Goal: Task Accomplishment & Management: Complete application form

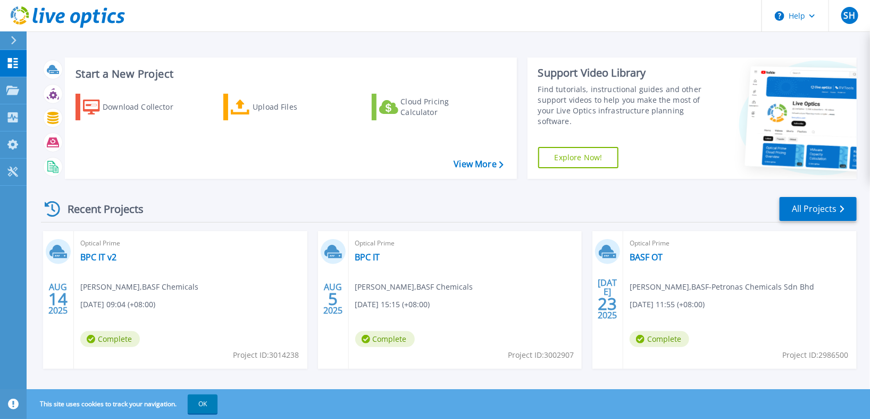
click at [12, 37] on icon at bounding box center [13, 40] width 5 height 9
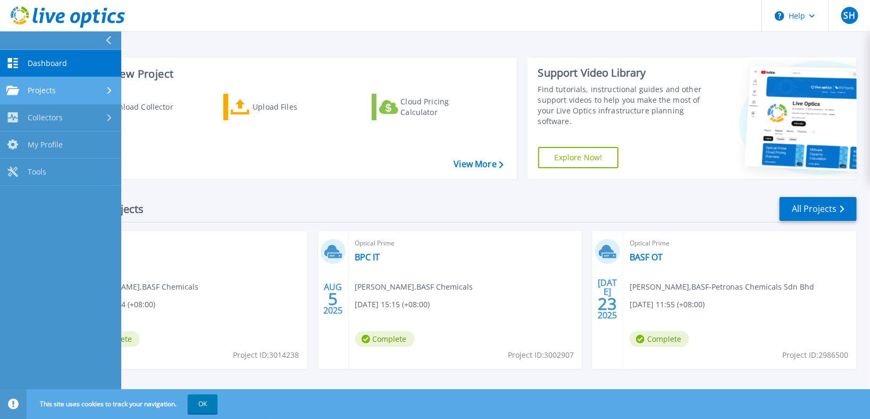
click at [107, 87] on icon at bounding box center [109, 90] width 4 height 7
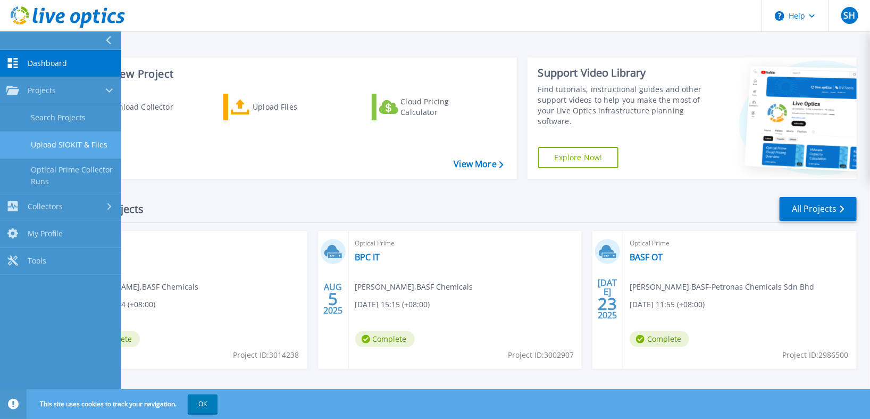
click at [78, 147] on link "Upload SIOKIT & Files" at bounding box center [60, 144] width 121 height 27
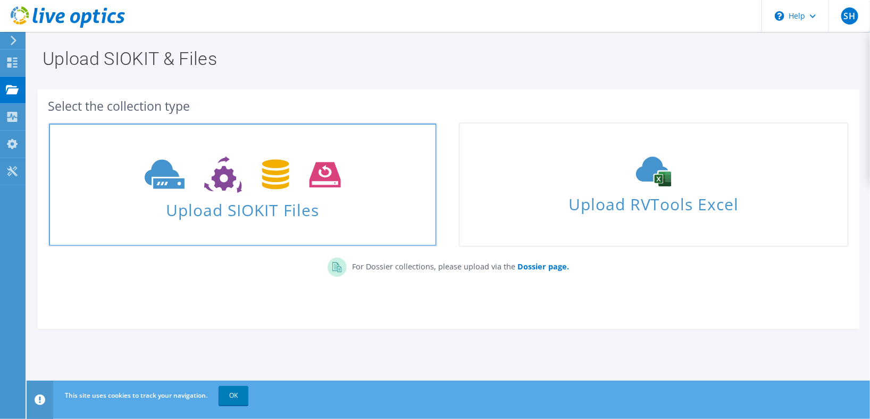
click at [241, 196] on span "Upload SIOKIT Files" at bounding box center [243, 206] width 388 height 23
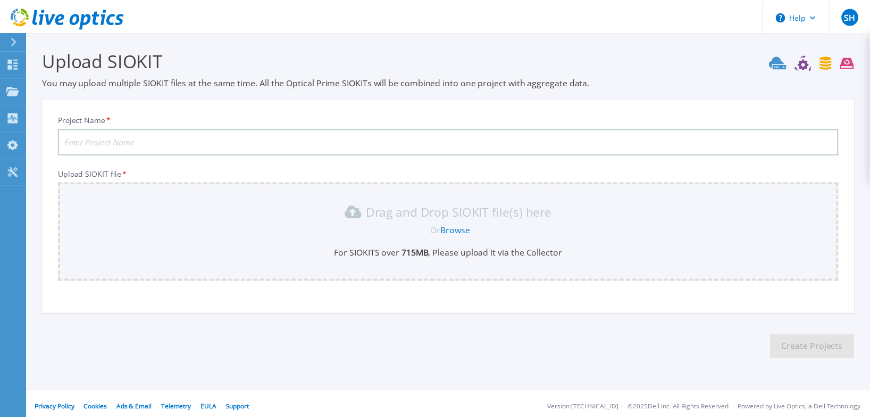
scroll to position [4, 0]
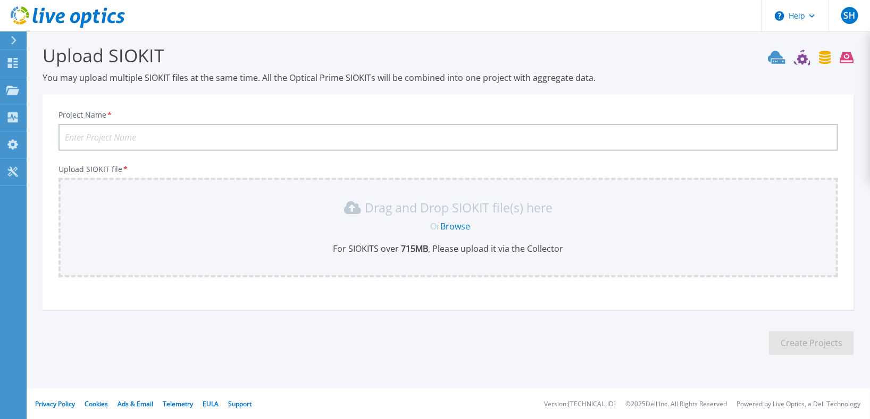
click at [230, 131] on input "Project Name *" at bounding box center [449, 137] width 780 height 27
click at [83, 133] on input "Project Name *" at bounding box center [449, 137] width 780 height 27
paste input "MES-VMBCK01"
type input "MES-VMBCK01"
click at [456, 223] on link "Browse" at bounding box center [456, 226] width 30 height 12
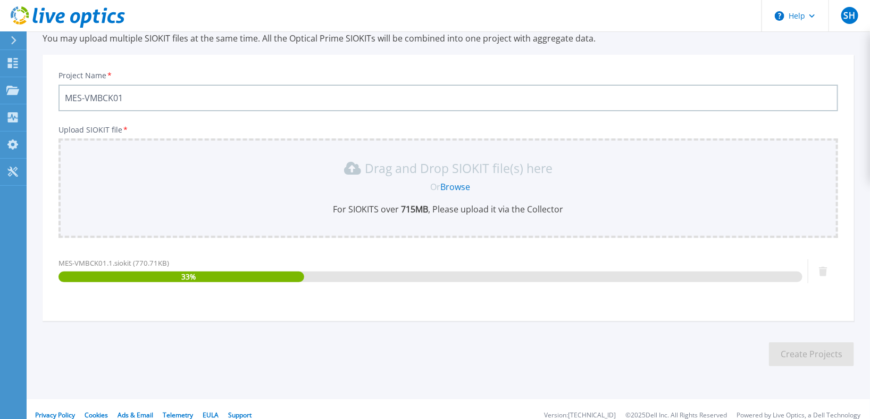
scroll to position [55, 0]
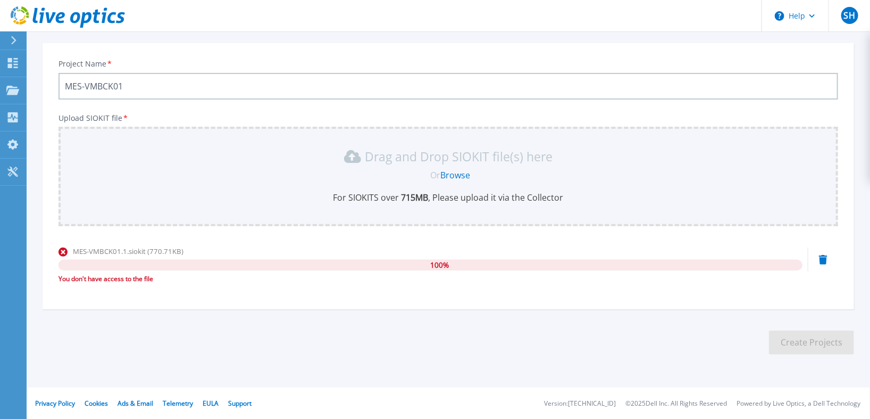
click at [89, 85] on input "MES-VMBCK01" at bounding box center [449, 86] width 780 height 27
click at [16, 62] on icon at bounding box center [13, 63] width 10 height 10
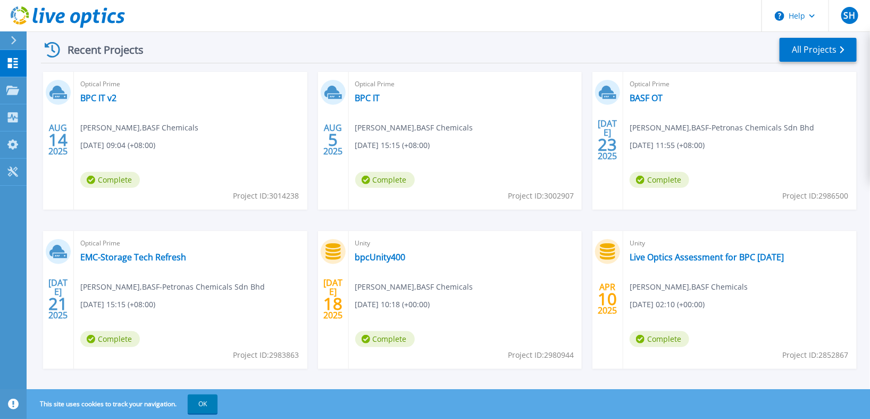
scroll to position [171, 0]
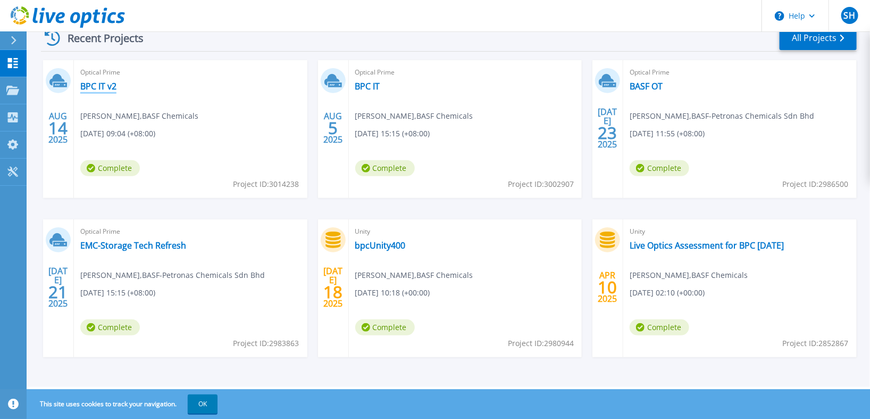
click at [104, 86] on link "BPC IT v2" at bounding box center [98, 86] width 36 height 11
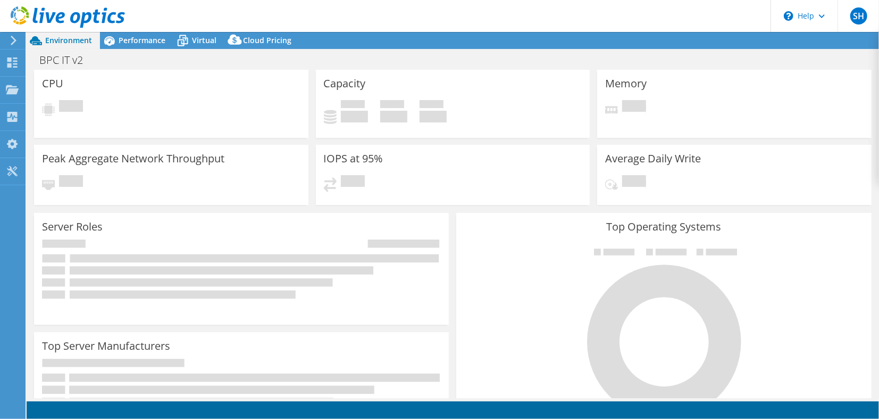
select select "[GEOGRAPHIC_DATA]"
select select "MYR"
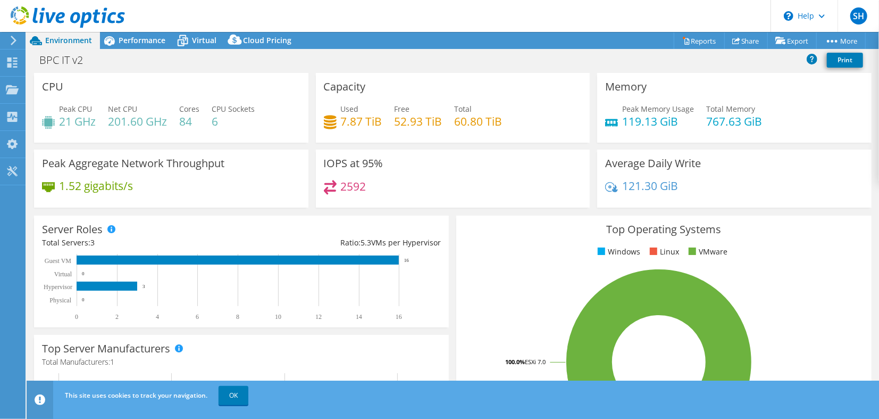
click at [16, 40] on use at bounding box center [14, 41] width 6 height 10
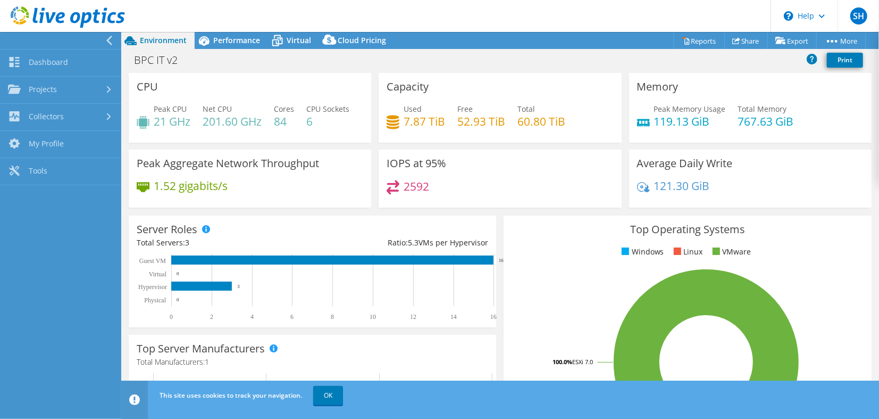
click at [102, 43] on div at bounding box center [57, 40] width 121 height 17
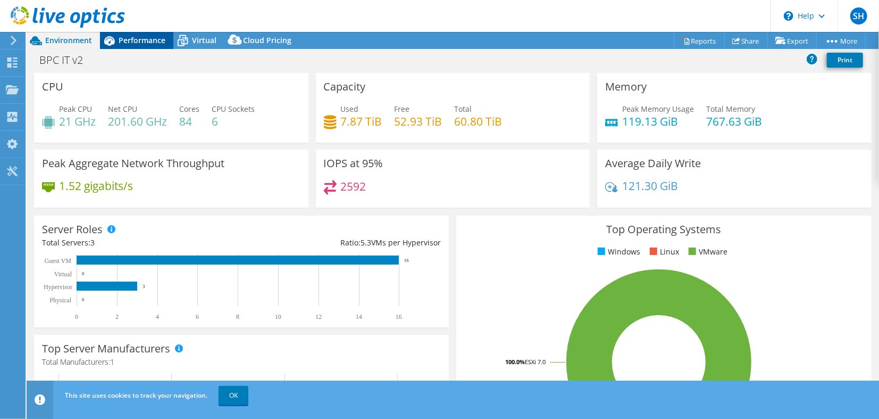
click at [126, 40] on span "Performance" at bounding box center [142, 40] width 47 height 10
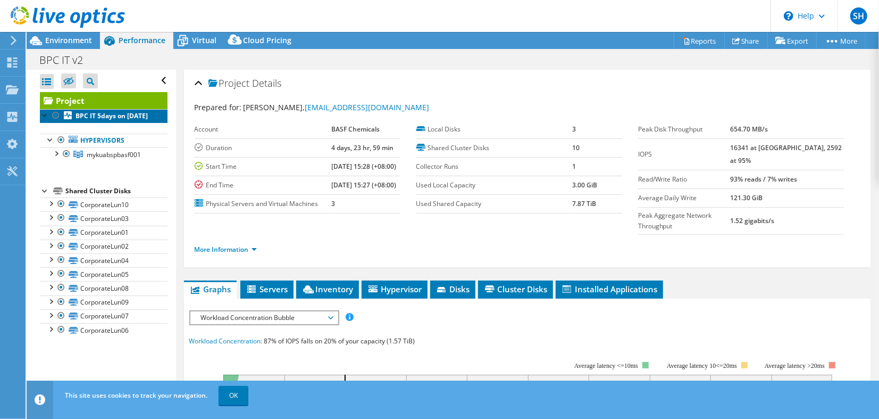
click at [95, 117] on b "BPC IT 5days on 8/14/2025" at bounding box center [112, 115] width 72 height 9
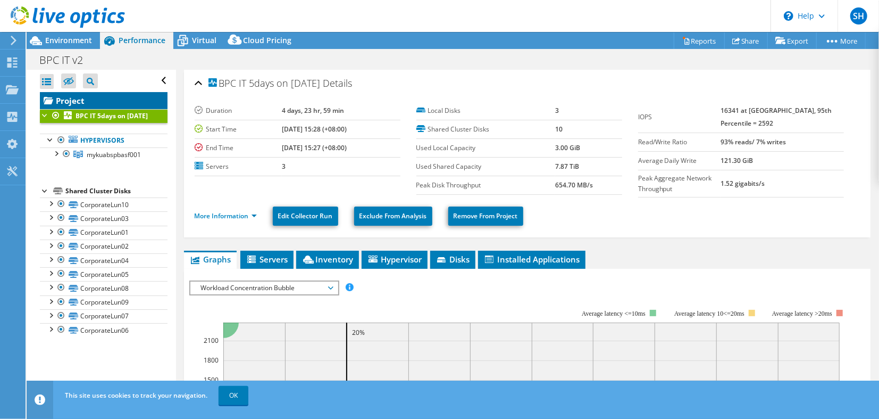
click at [66, 97] on link "Project" at bounding box center [104, 100] width 128 height 17
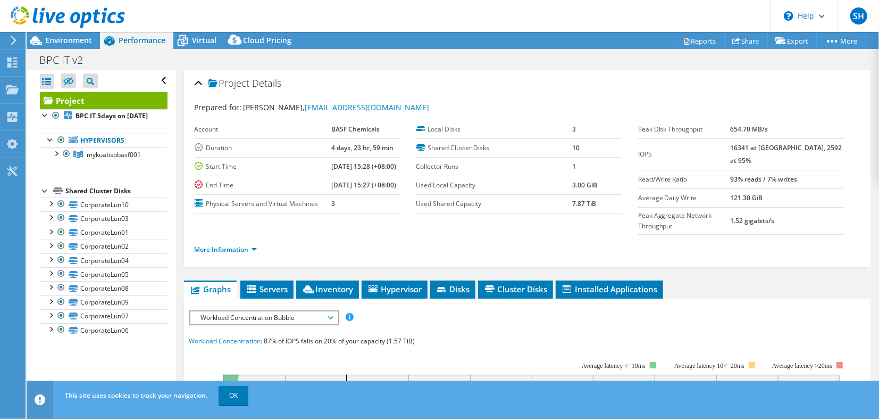
scroll to position [177, 0]
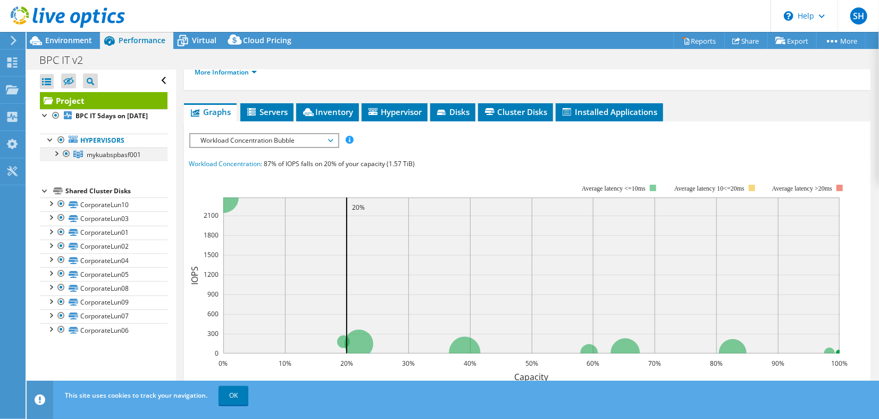
click at [57, 158] on div at bounding box center [56, 152] width 11 height 11
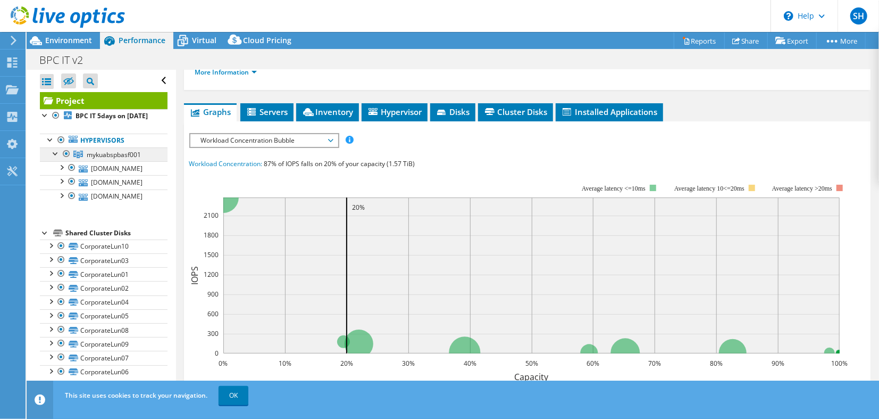
click at [106, 159] on span "mykuabspbasf001" at bounding box center [114, 154] width 54 height 9
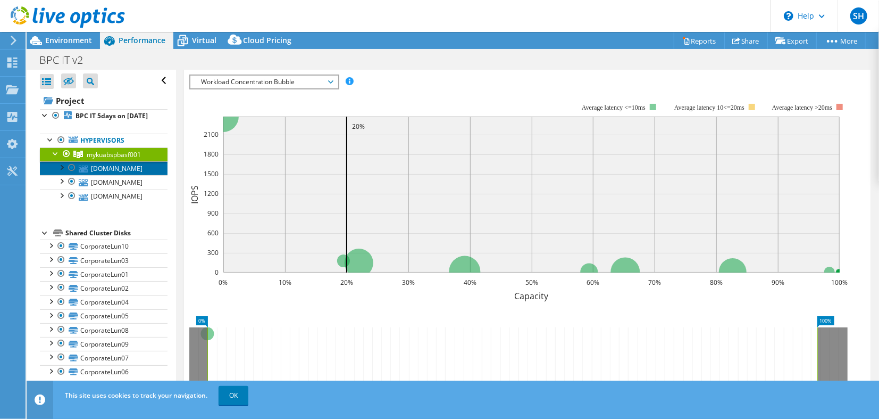
click at [96, 175] on link "mykuabspesx003.basf-petronas.com.my" at bounding box center [104, 168] width 128 height 14
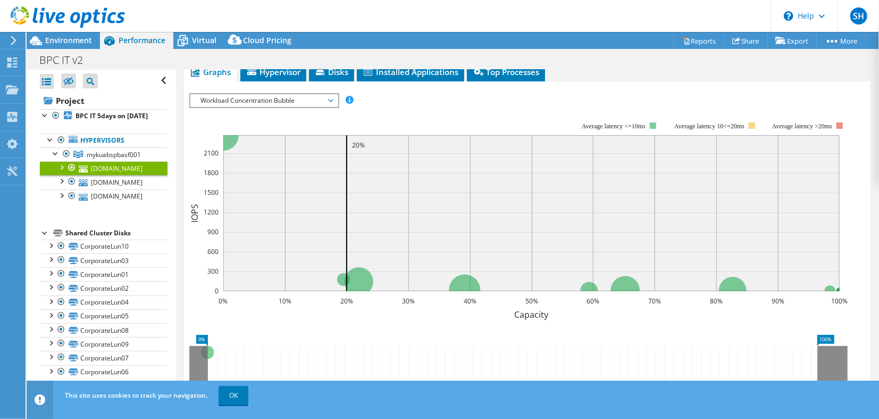
click at [60, 172] on div at bounding box center [61, 166] width 11 height 11
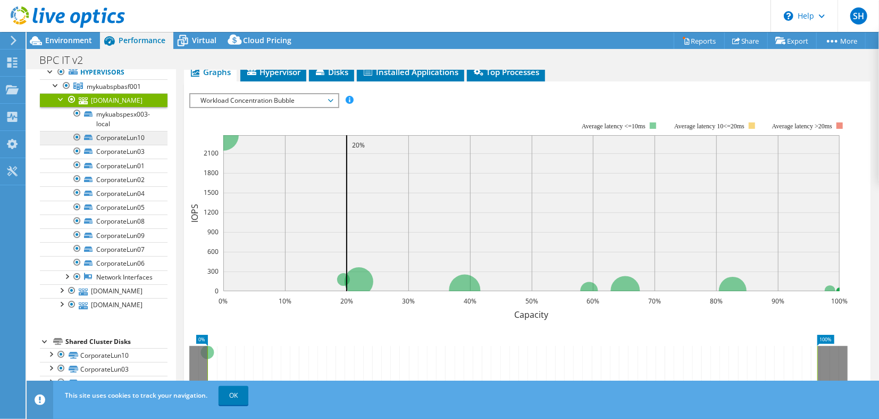
scroll to position [0, 0]
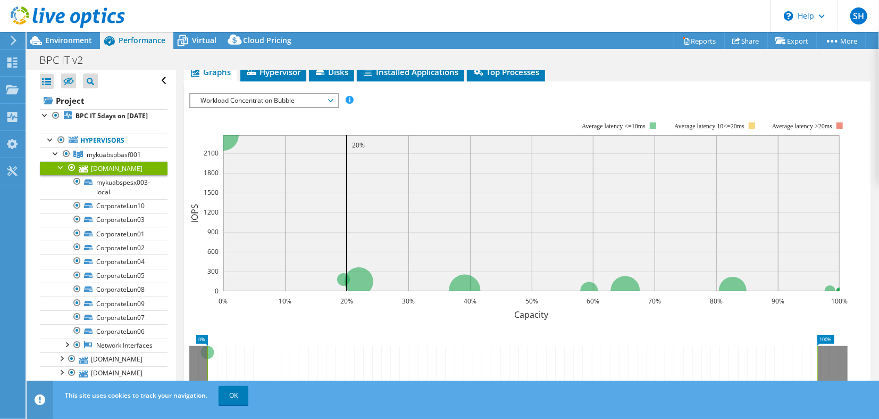
click at [59, 172] on div at bounding box center [61, 166] width 11 height 11
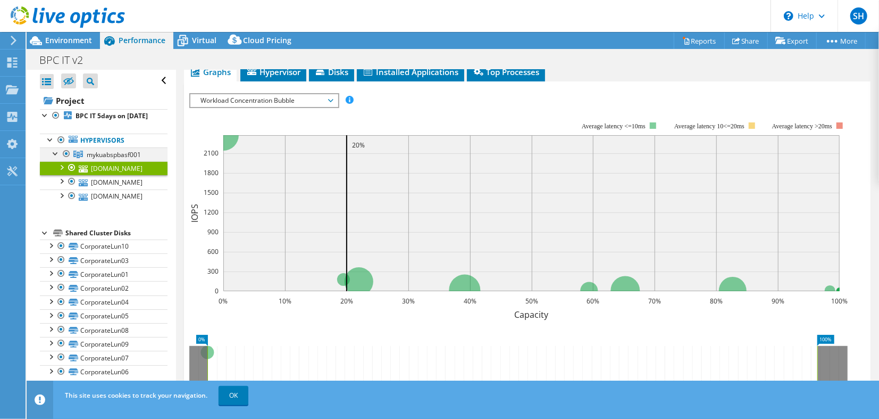
click at [54, 158] on div at bounding box center [56, 152] width 11 height 11
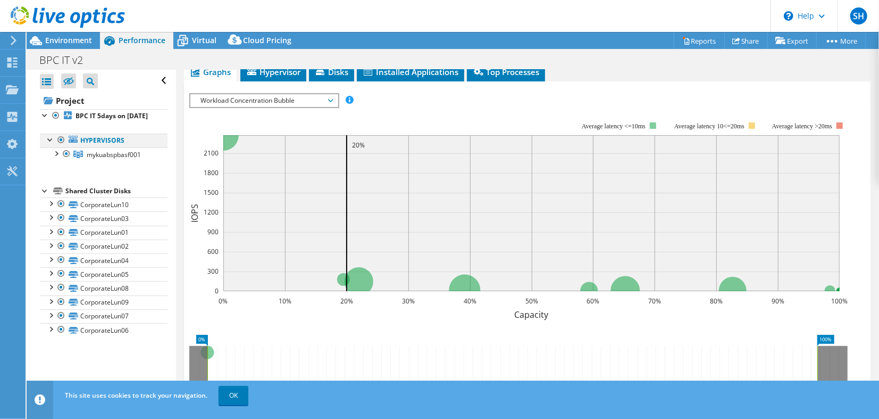
click at [47, 144] on div at bounding box center [50, 138] width 11 height 11
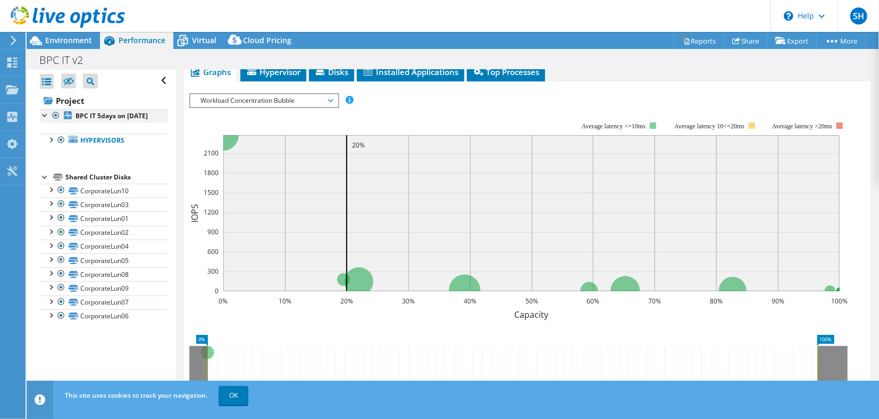
click at [47, 114] on div at bounding box center [45, 114] width 11 height 11
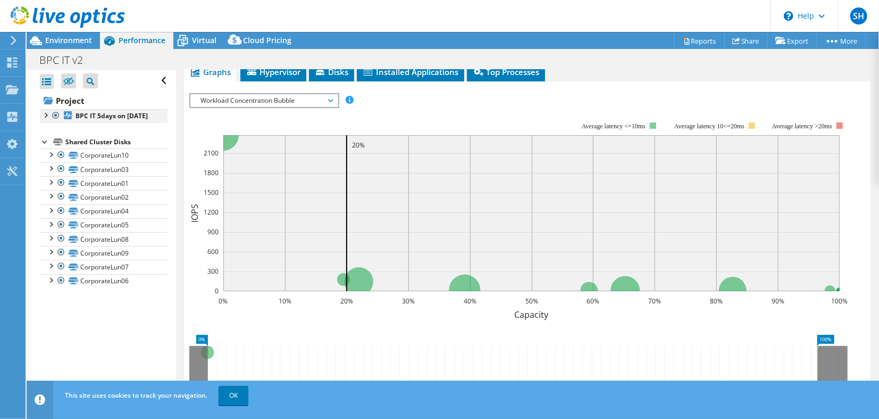
click at [47, 114] on div at bounding box center [45, 114] width 11 height 11
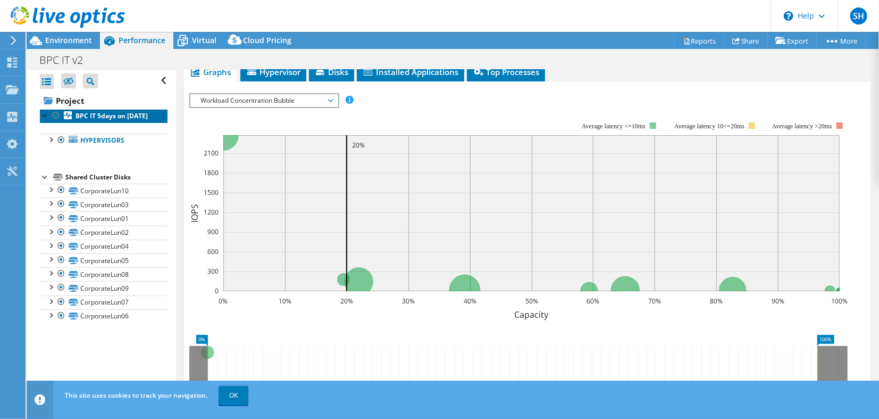
click at [97, 119] on b "BPC IT 5days on 8/14/2025" at bounding box center [112, 115] width 72 height 9
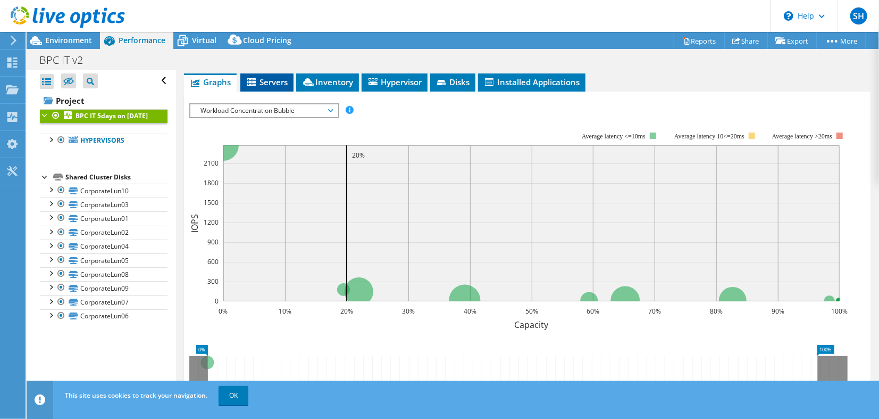
click at [268, 82] on span "Servers" at bounding box center [267, 82] width 43 height 11
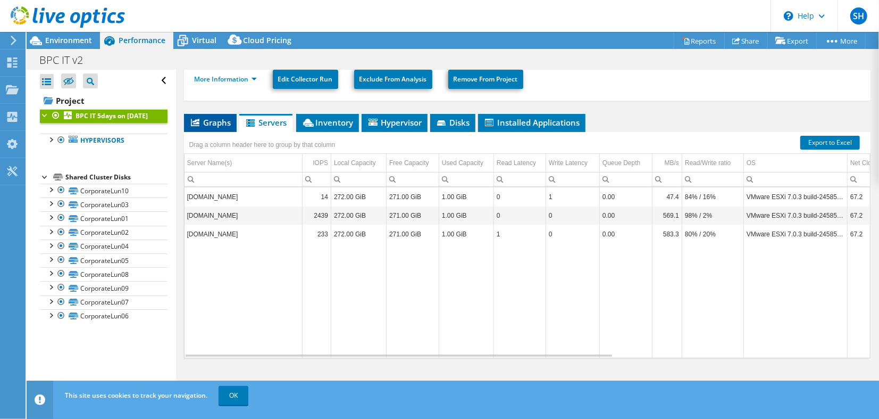
click at [208, 118] on span "Graphs" at bounding box center [210, 122] width 42 height 11
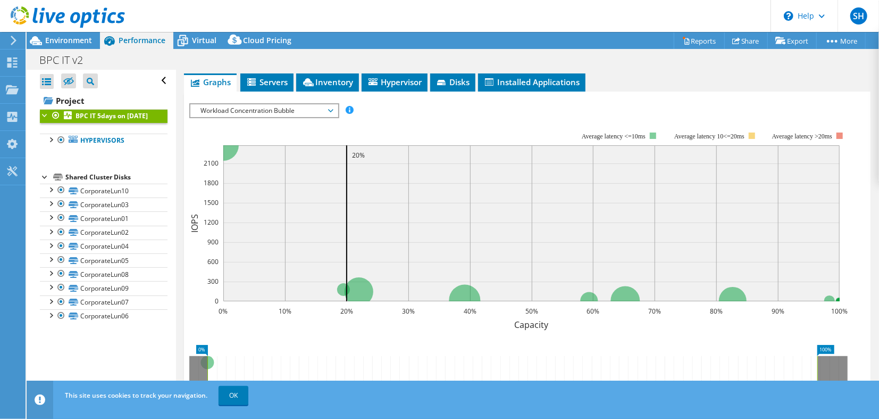
click at [256, 110] on span "Workload Concentration Bubble" at bounding box center [264, 110] width 137 height 13
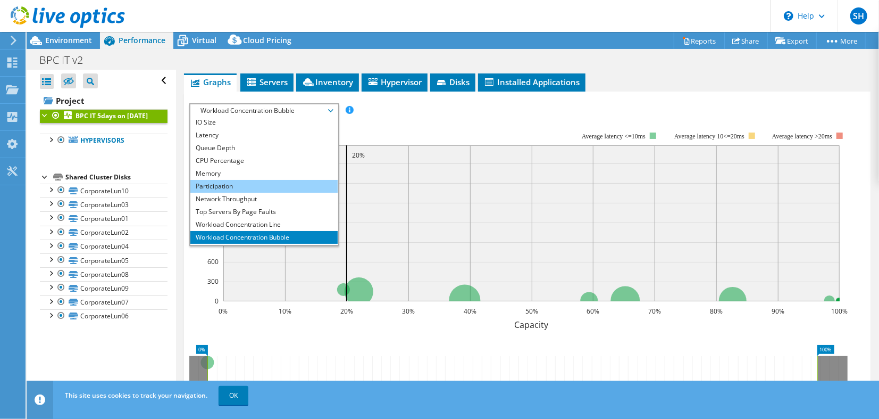
scroll to position [38, 0]
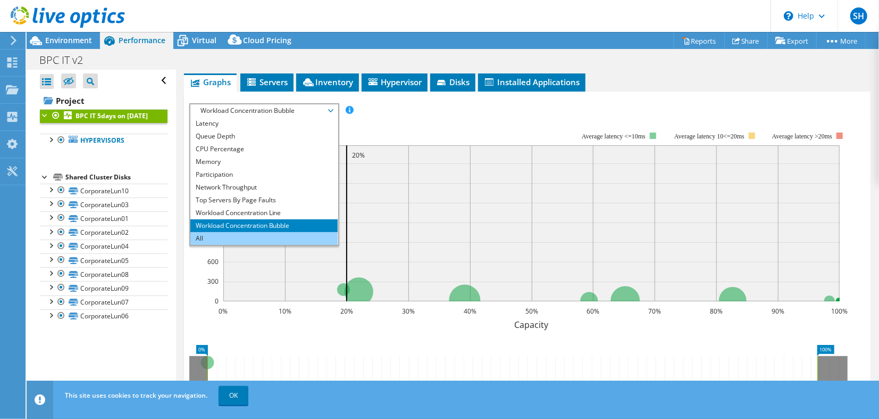
click at [205, 236] on li "All" at bounding box center [263, 238] width 147 height 13
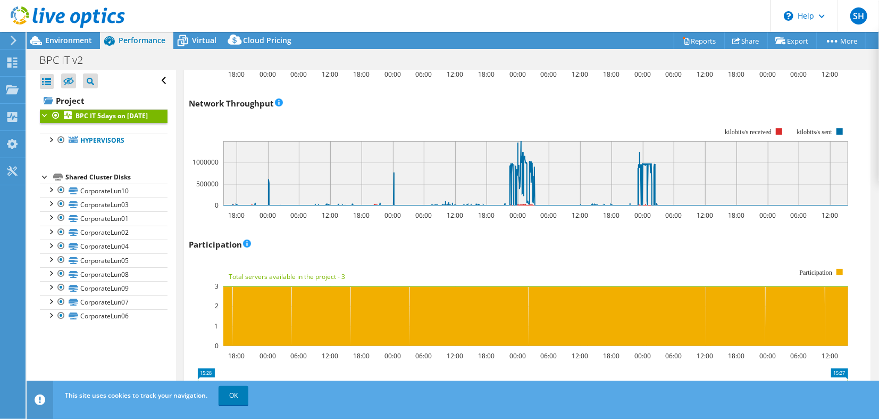
scroll to position [1359, 0]
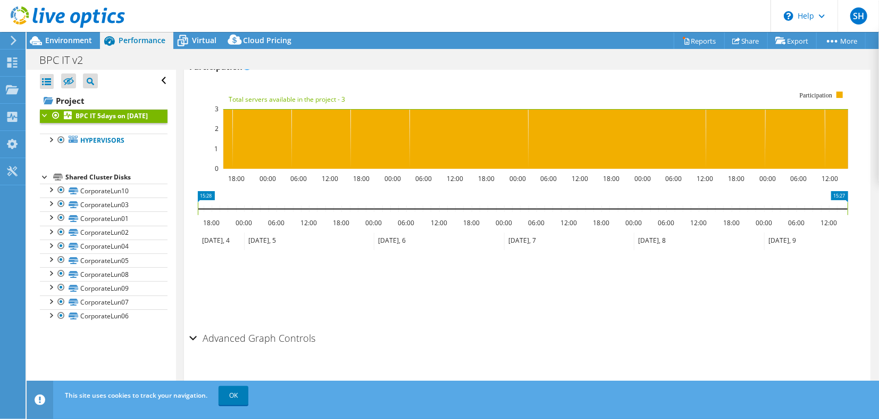
drag, startPoint x: 191, startPoint y: 336, endPoint x: 266, endPoint y: 311, distance: 79.0
click at [194, 335] on div "Advanced Graph Controls" at bounding box center [527, 338] width 676 height 23
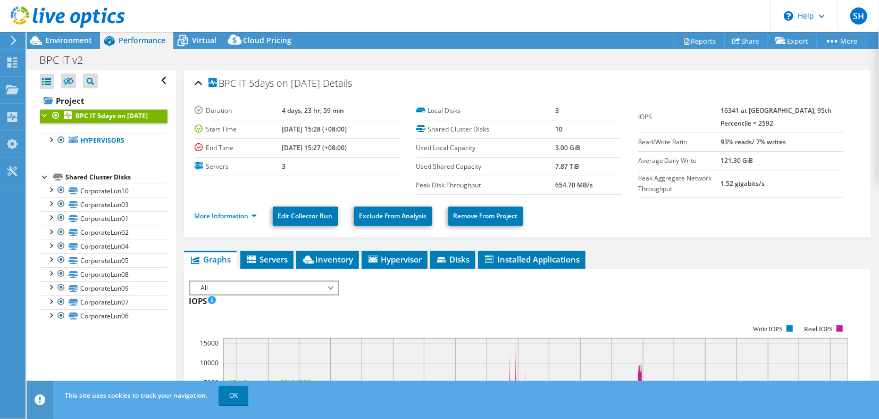
scroll to position [118, 0]
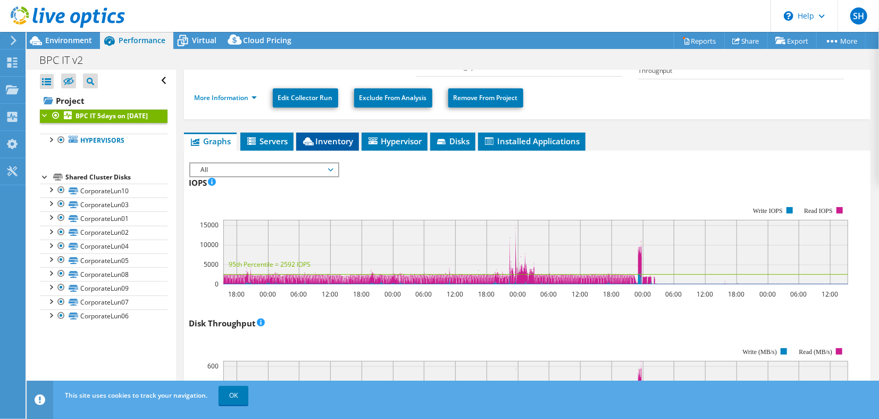
click at [332, 140] on span "Inventory" at bounding box center [328, 141] width 52 height 11
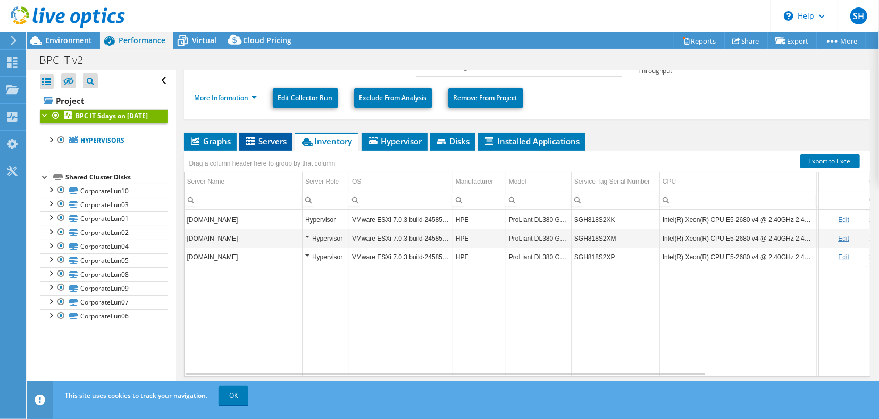
click at [258, 144] on span "Servers" at bounding box center [266, 141] width 43 height 11
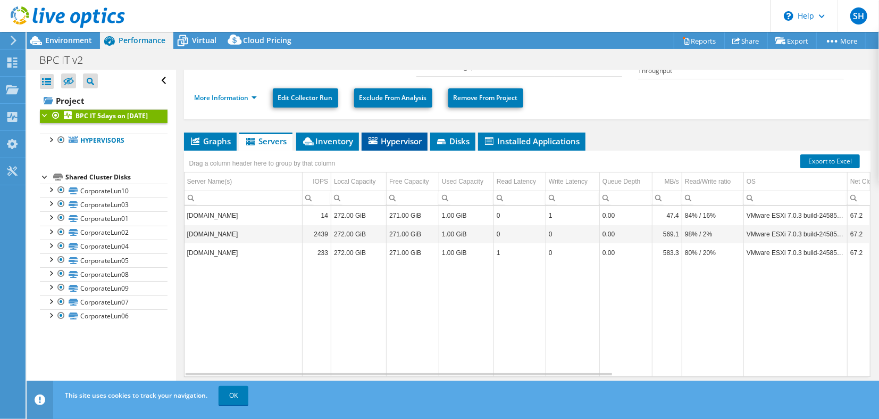
click at [409, 140] on span "Hypervisor" at bounding box center [394, 141] width 55 height 11
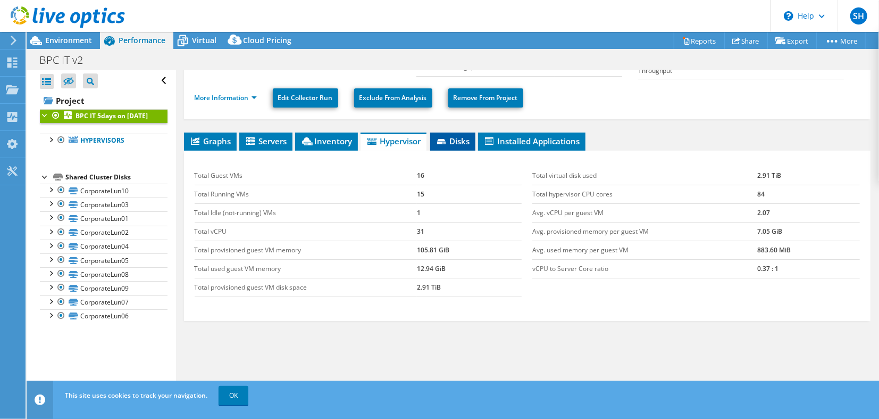
click at [460, 138] on span "Disks" at bounding box center [453, 141] width 35 height 11
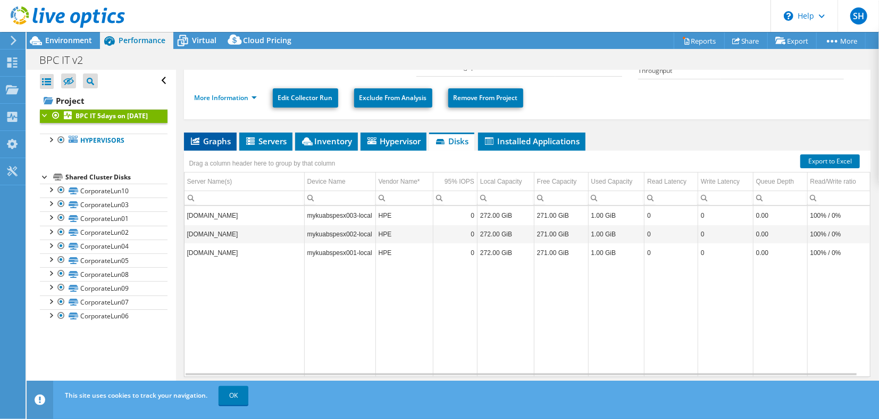
click at [215, 142] on span "Graphs" at bounding box center [210, 141] width 42 height 11
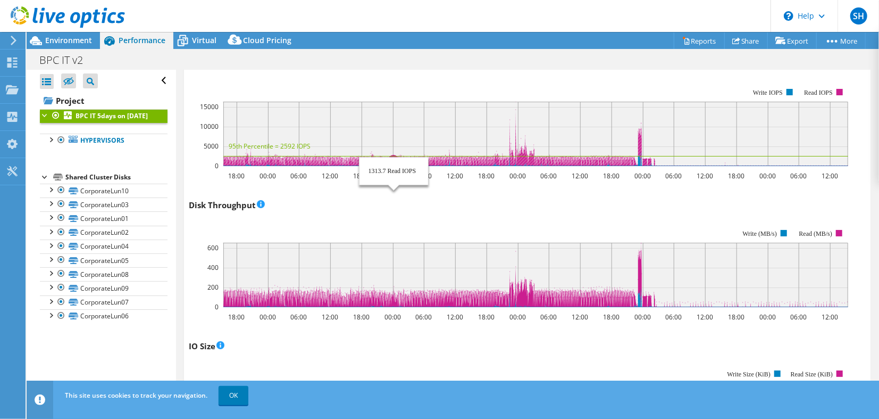
scroll to position [295, 0]
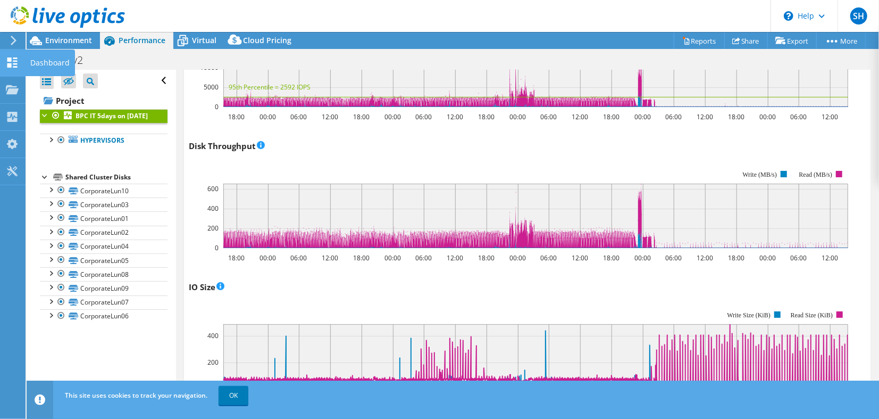
click at [30, 60] on div "Dashboard" at bounding box center [50, 62] width 50 height 27
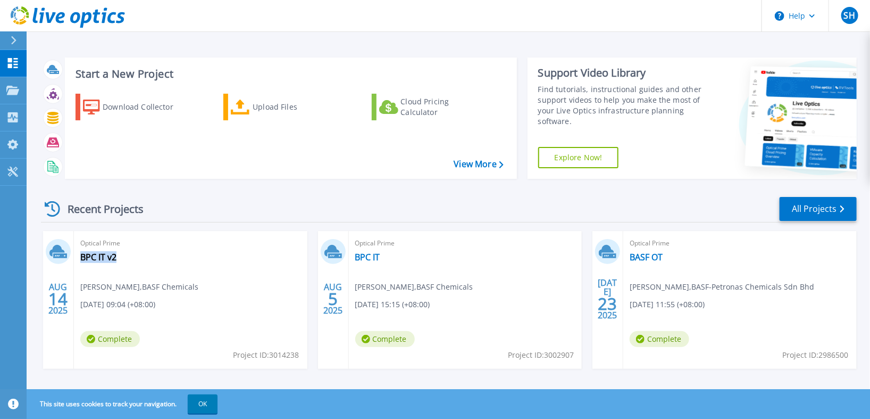
drag, startPoint x: 120, startPoint y: 257, endPoint x: 78, endPoint y: 258, distance: 41.5
click at [78, 258] on div "Optical Prime BPC IT v2 Sean Hay , BASF Chemicals 08/14/2025, 09:04 (+08:00) Co…" at bounding box center [190, 300] width 233 height 138
copy link "BPC IT v2"
click at [368, 254] on link "BPC IT" at bounding box center [367, 257] width 25 height 11
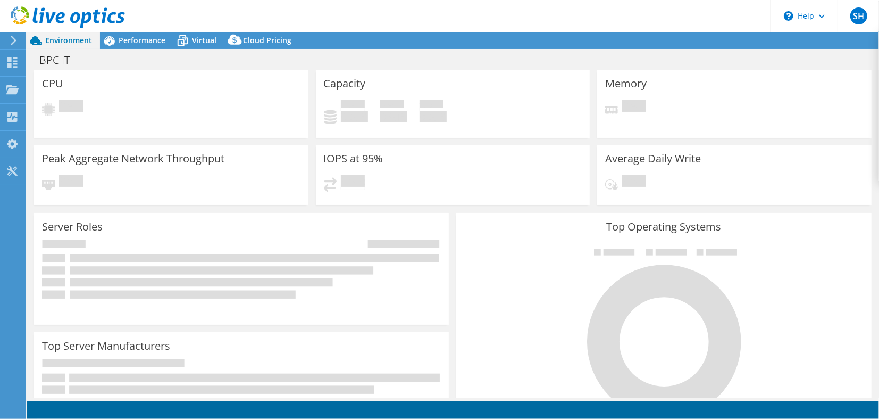
select select "USD"
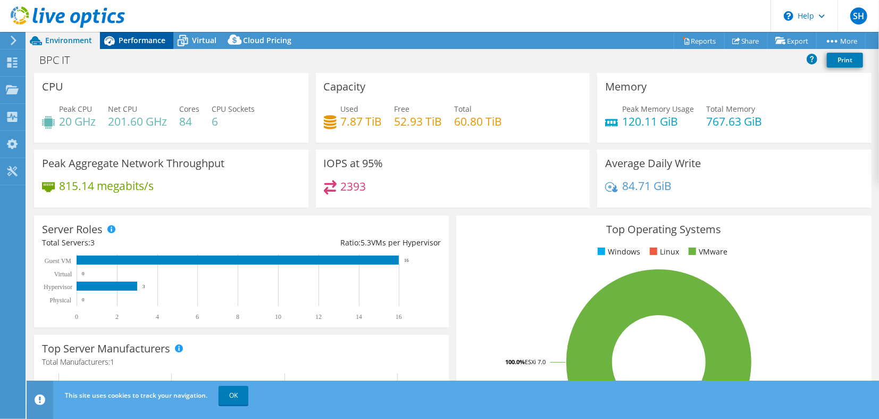
click at [151, 43] on span "Performance" at bounding box center [142, 40] width 47 height 10
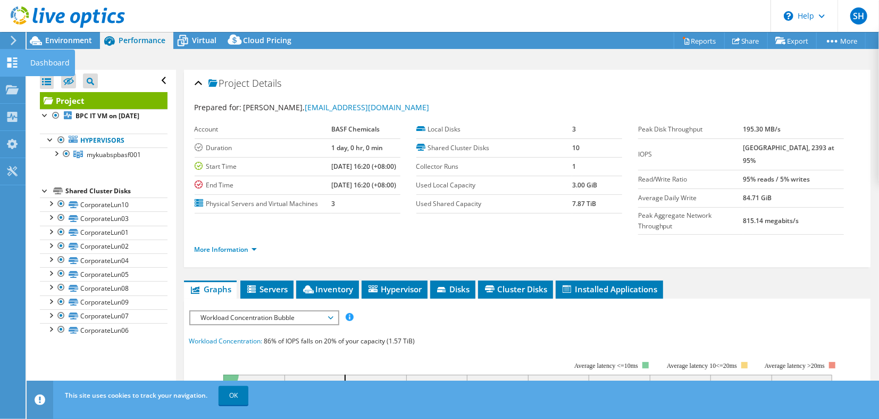
click at [35, 60] on div "Dashboard" at bounding box center [50, 62] width 50 height 27
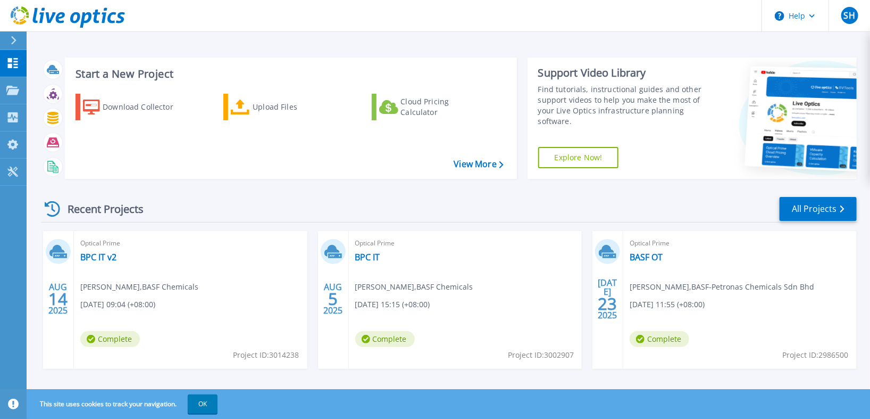
click at [12, 38] on icon at bounding box center [14, 40] width 6 height 9
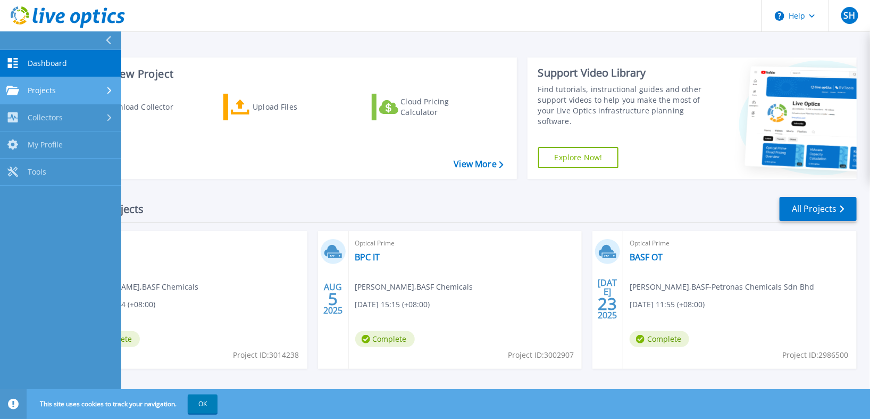
click at [92, 94] on div "Projects" at bounding box center [60, 91] width 108 height 10
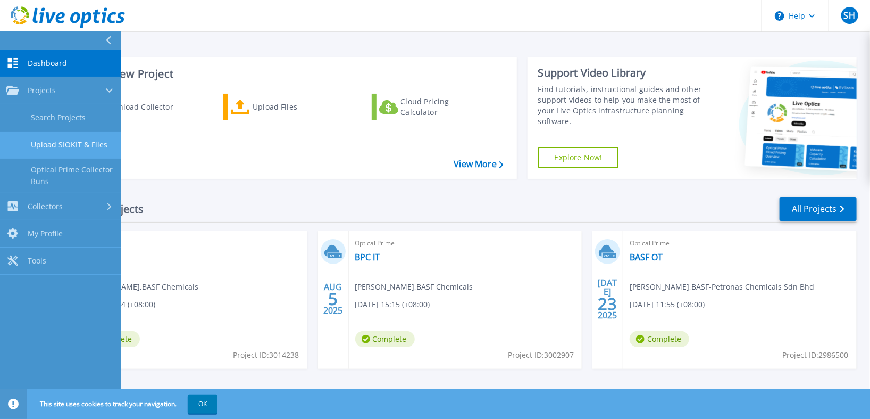
click at [77, 137] on link "Upload SIOKIT & Files" at bounding box center [60, 144] width 121 height 27
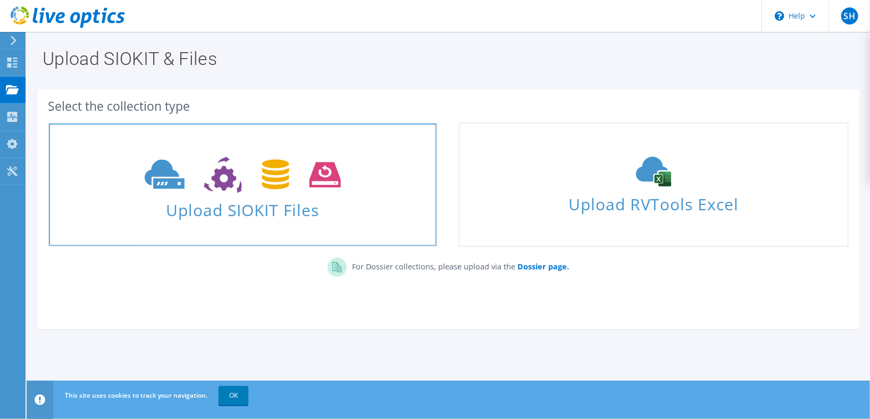
click at [230, 180] on use at bounding box center [243, 174] width 196 height 37
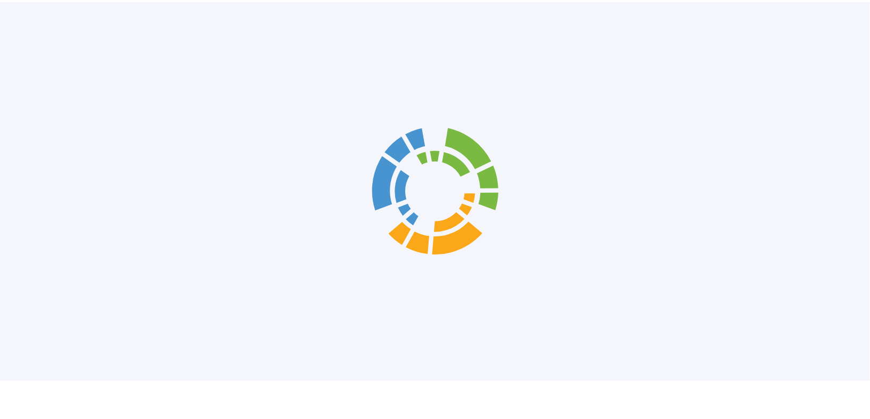
scroll to position [4, 0]
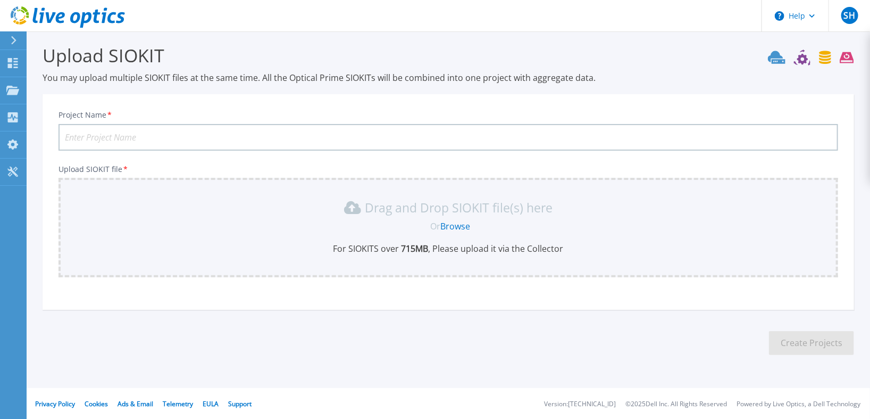
click at [140, 135] on input "Project Name *" at bounding box center [449, 137] width 780 height 27
paste input "BPC IT v2"
type input "BPC IT v3"
click at [451, 223] on link "Browse" at bounding box center [456, 226] width 30 height 12
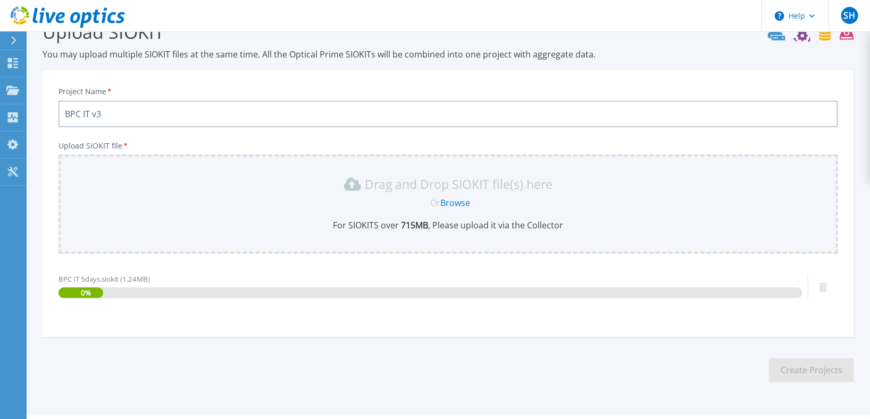
scroll to position [55, 0]
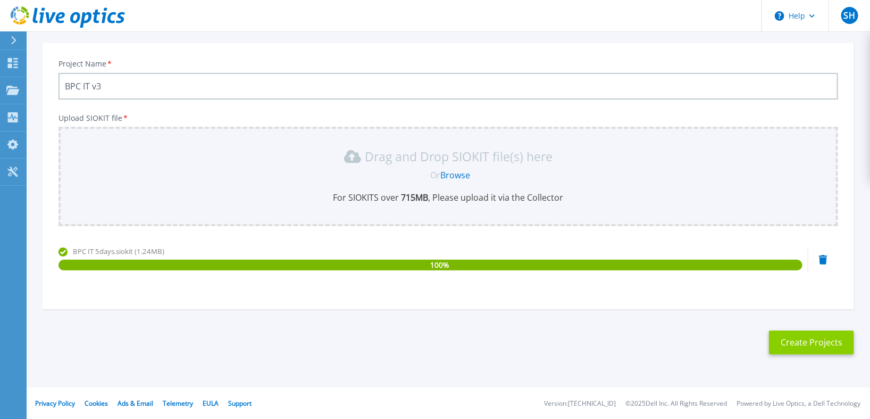
click at [816, 342] on button "Create Projects" at bounding box center [811, 342] width 85 height 24
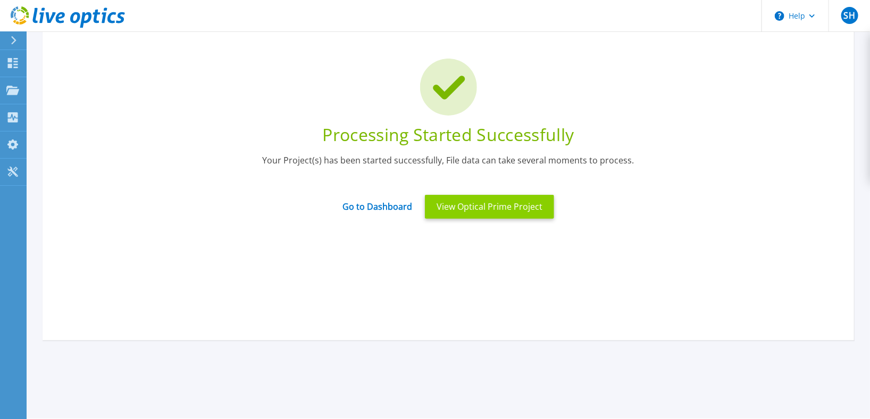
click at [469, 208] on button "View Optical Prime Project" at bounding box center [489, 207] width 129 height 24
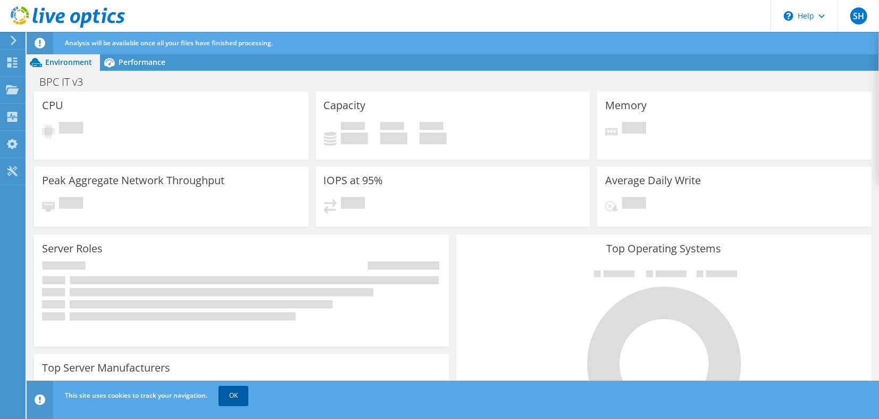
click at [234, 394] on link "OK" at bounding box center [234, 395] width 30 height 19
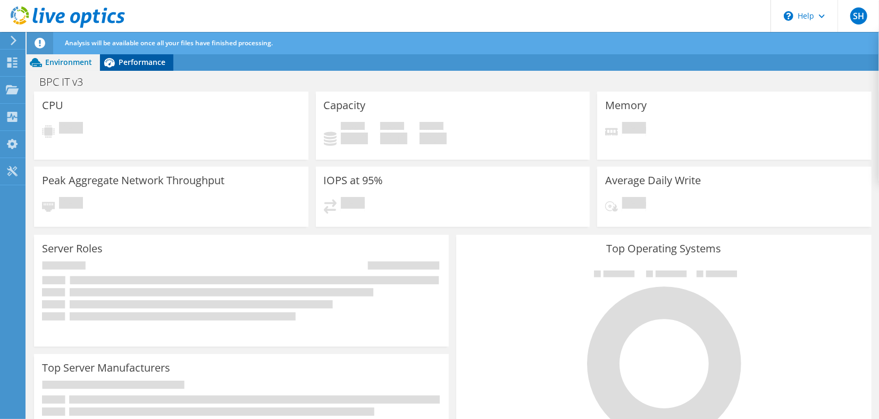
click at [144, 60] on span "Performance" at bounding box center [142, 62] width 47 height 10
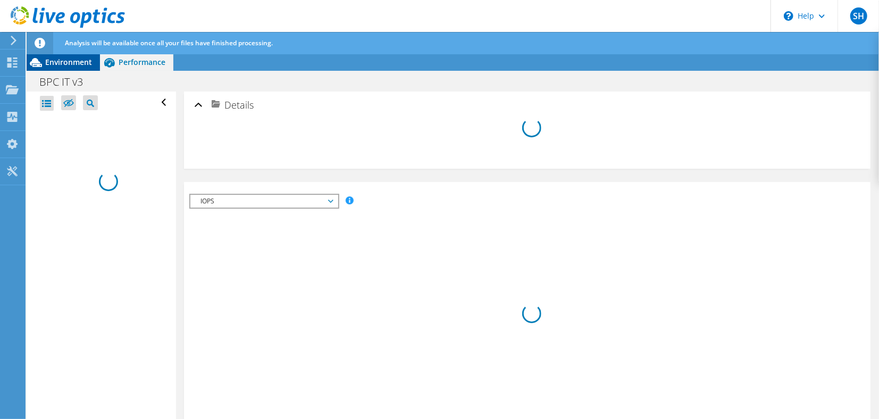
click at [69, 62] on span "Environment" at bounding box center [68, 62] width 47 height 10
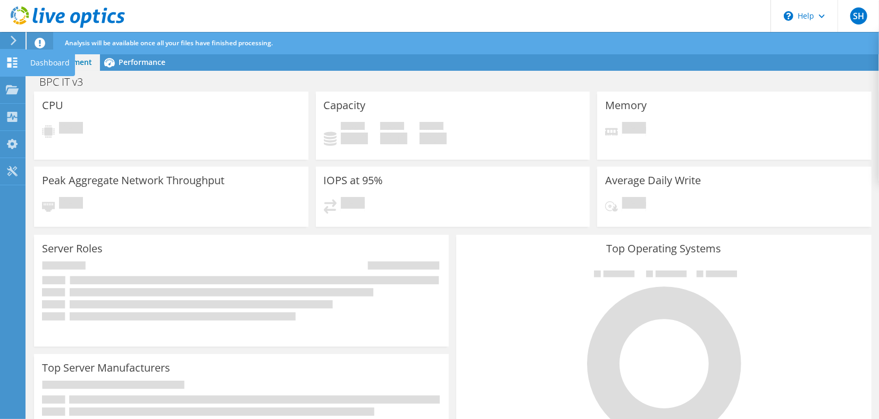
click at [44, 63] on div "Dashboard" at bounding box center [50, 62] width 50 height 27
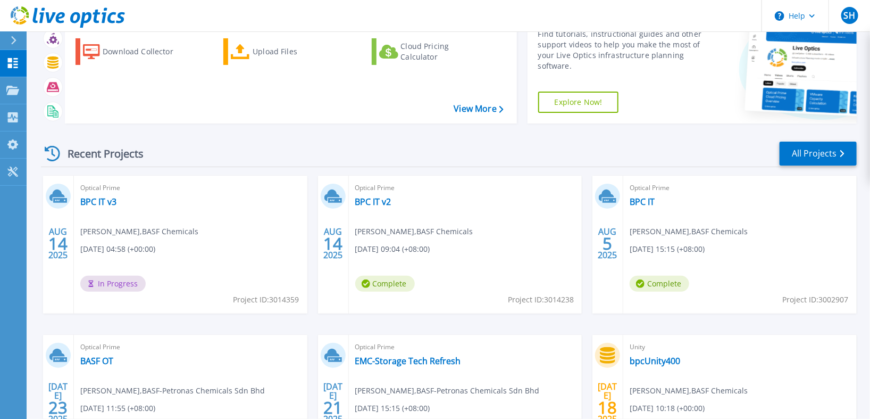
scroll to position [53, 0]
